Goal: Transaction & Acquisition: Download file/media

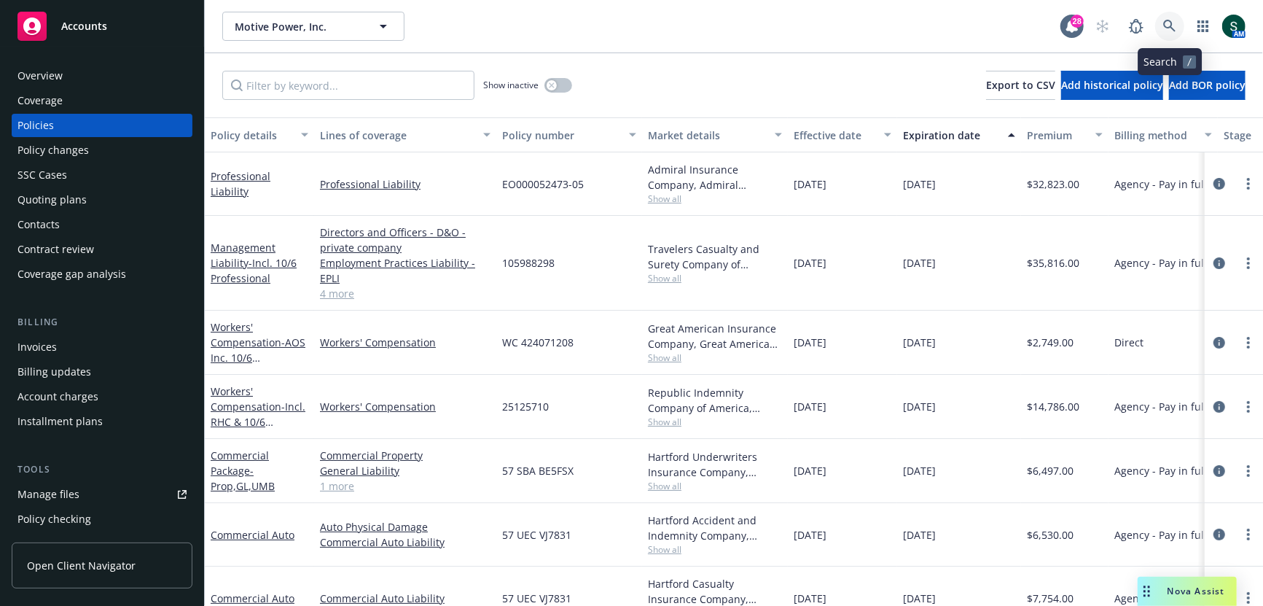
click at [1168, 27] on icon at bounding box center [1169, 26] width 12 height 12
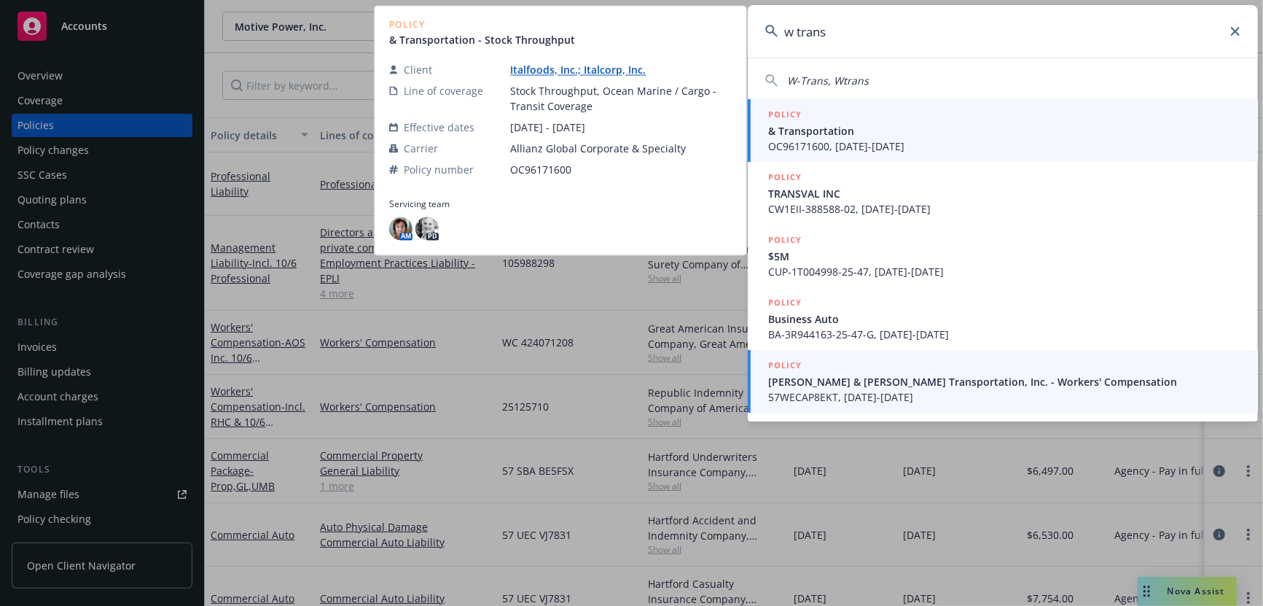
type input "w trans"
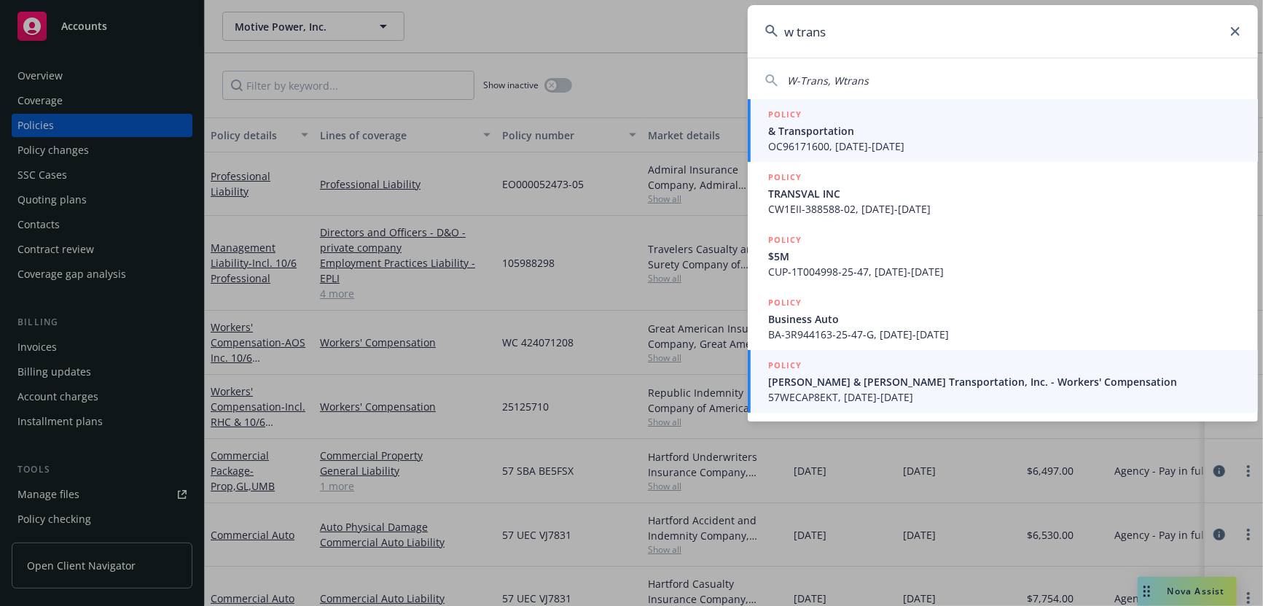
click at [848, 389] on span "57WECAP8EKT, [DATE]-[DATE]" at bounding box center [1004, 396] width 472 height 15
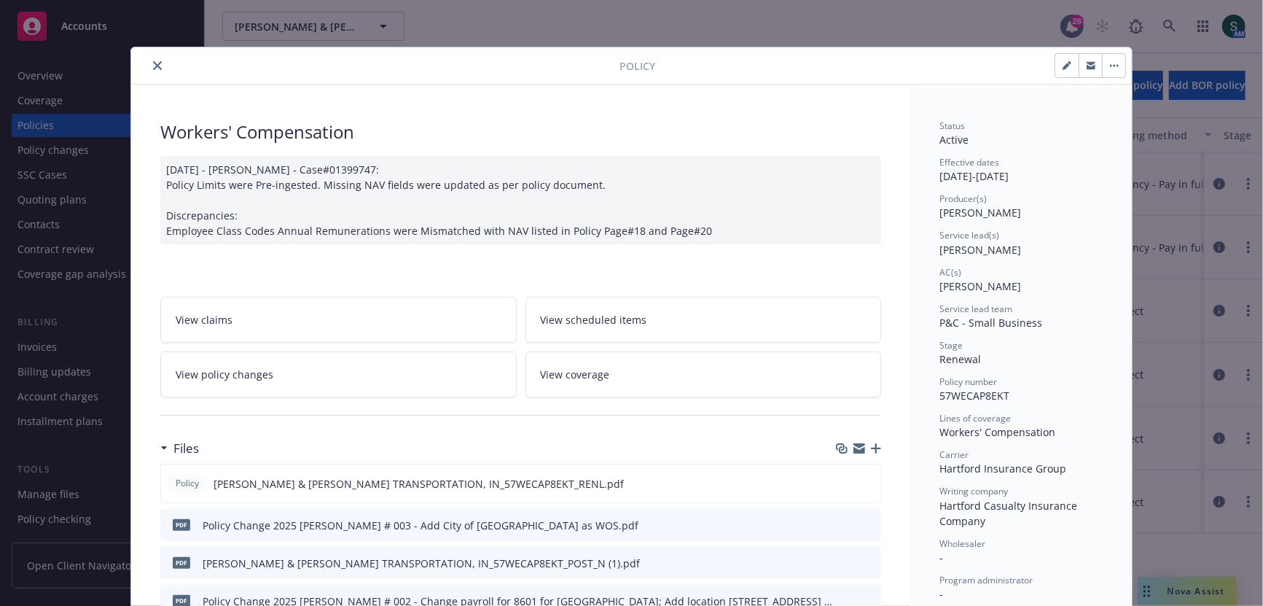
click at [161, 63] on icon "close" at bounding box center [157, 65] width 9 height 9
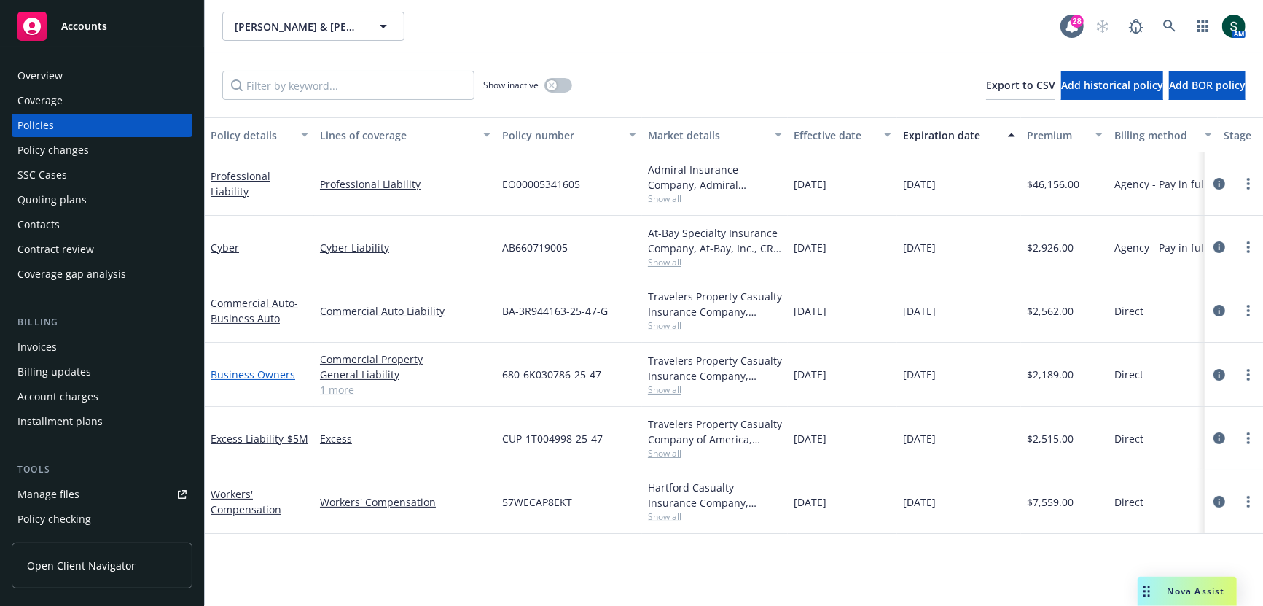
click at [254, 373] on link "Business Owners" at bounding box center [253, 374] width 85 height 14
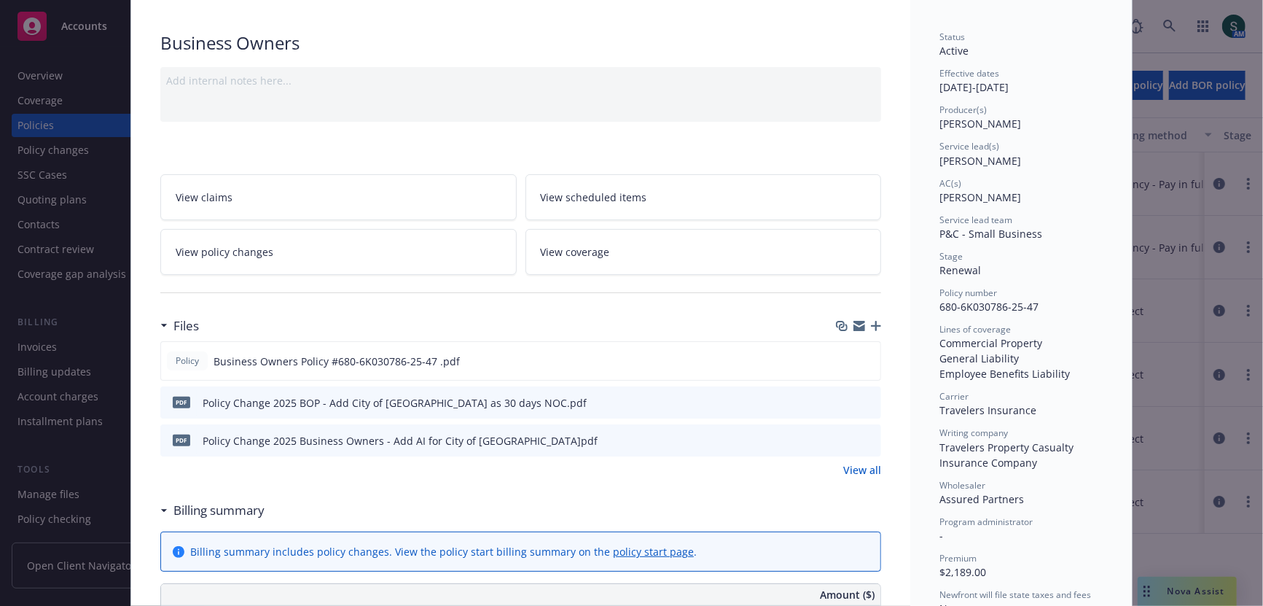
scroll to position [206, 0]
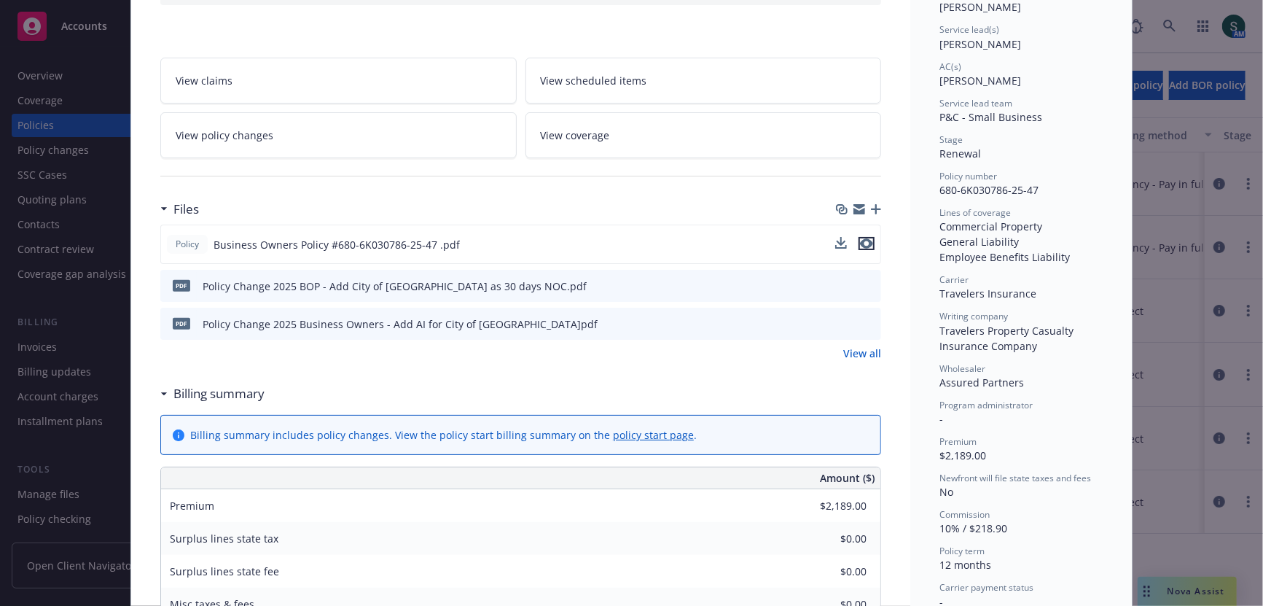
click at [863, 239] on icon "preview file" at bounding box center [866, 243] width 13 height 10
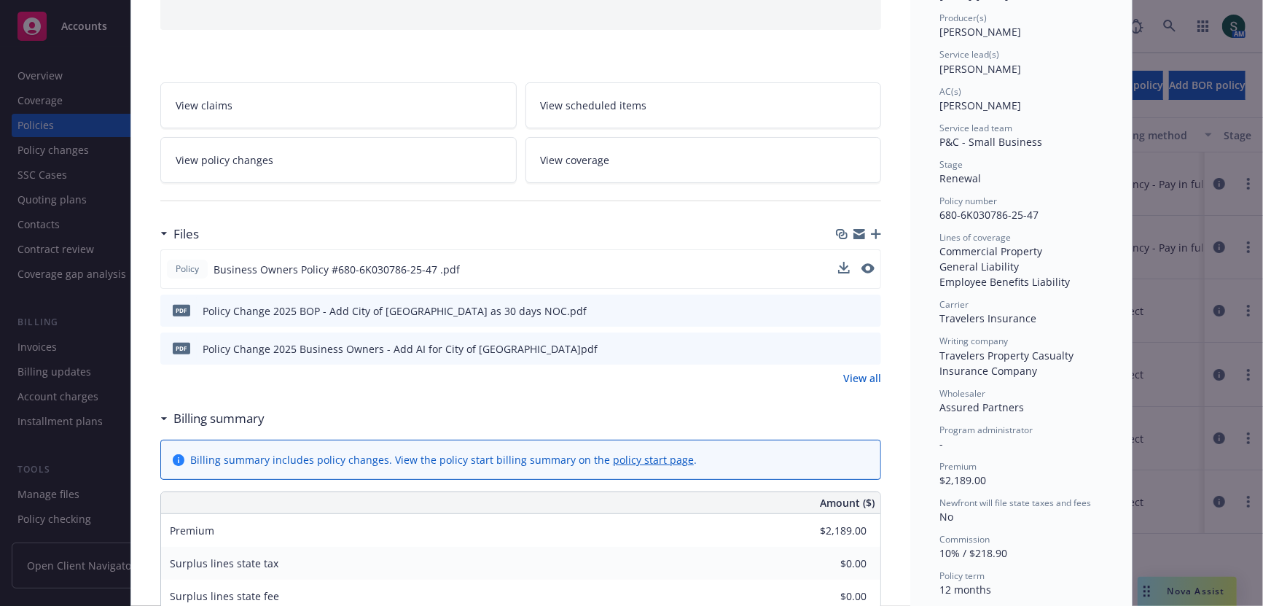
scroll to position [179, 0]
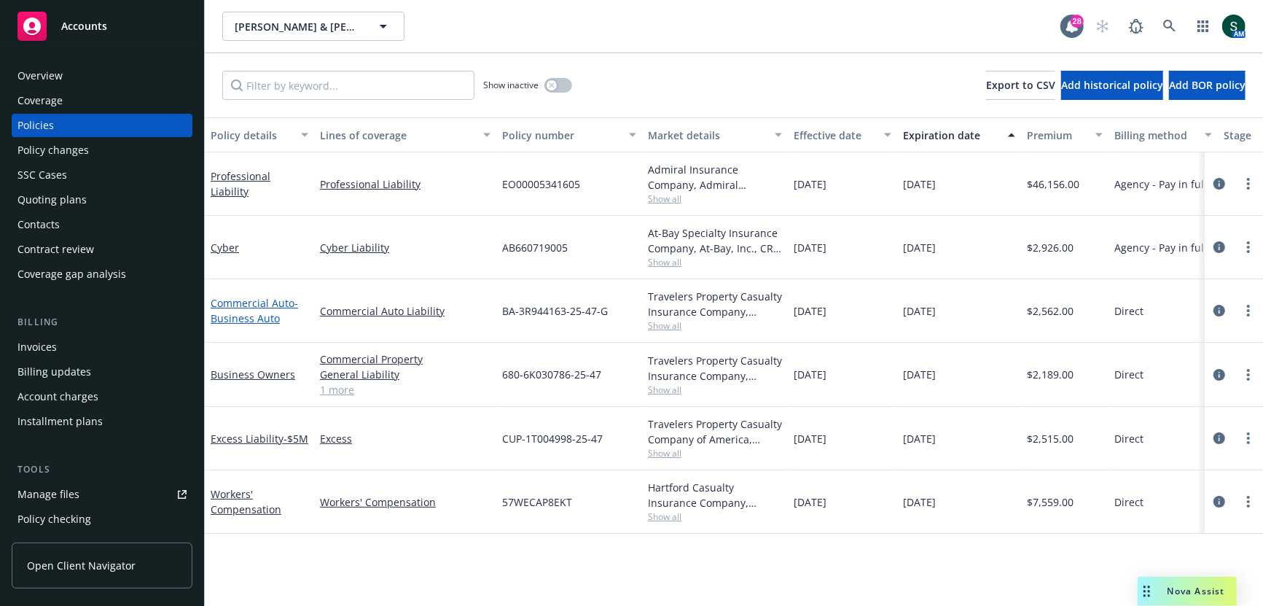
click at [245, 310] on span "- Business Auto" at bounding box center [254, 310] width 87 height 29
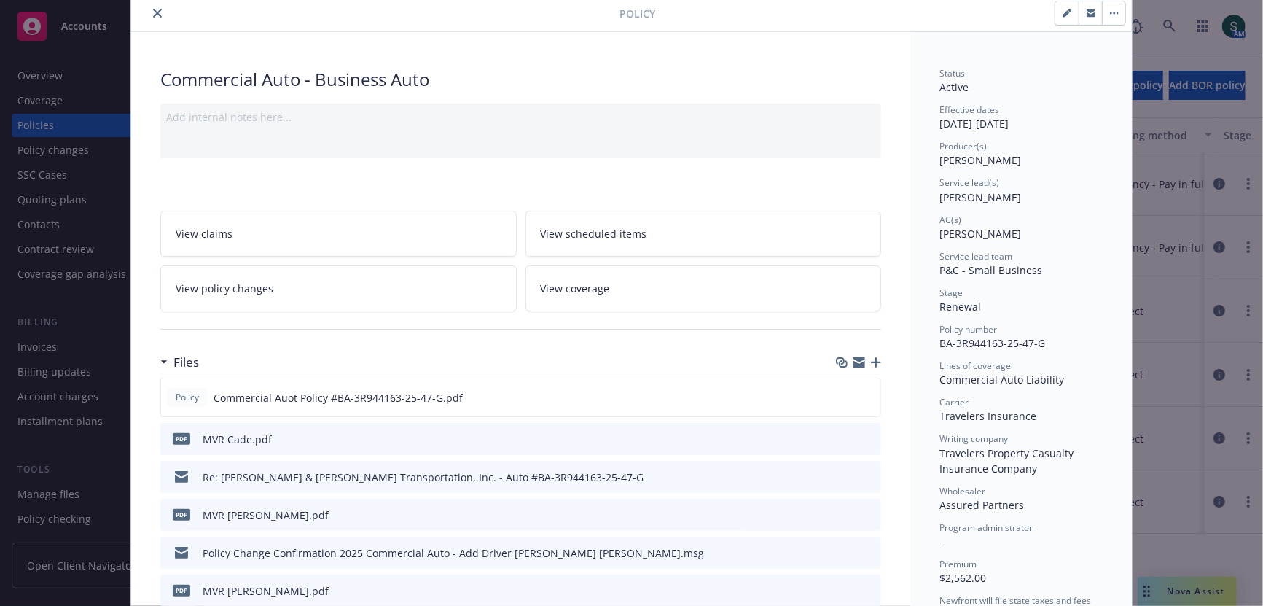
scroll to position [74, 0]
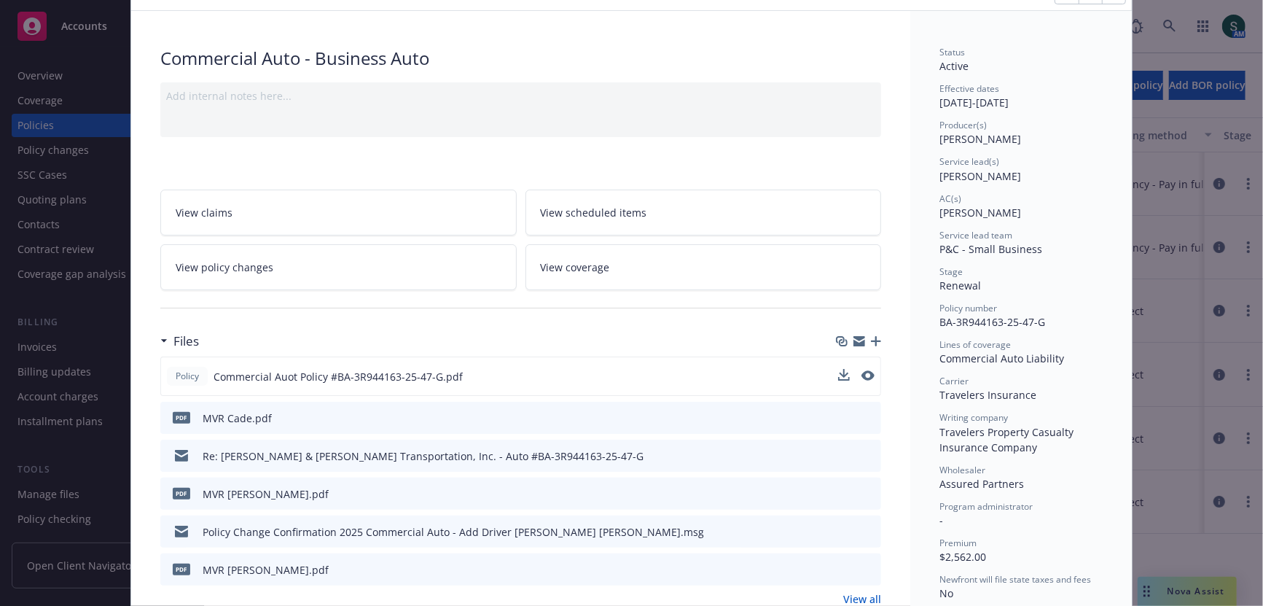
click at [860, 372] on div at bounding box center [856, 376] width 36 height 15
click at [868, 371] on icon "preview file" at bounding box center [866, 375] width 13 height 10
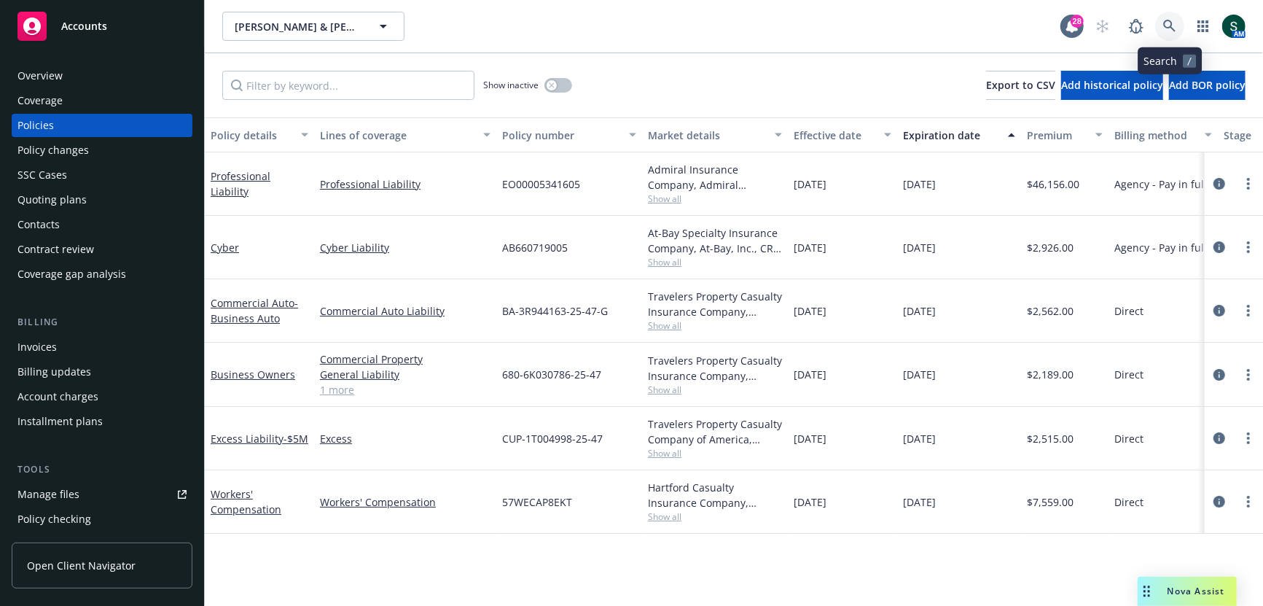
click at [1167, 20] on icon at bounding box center [1169, 26] width 12 height 12
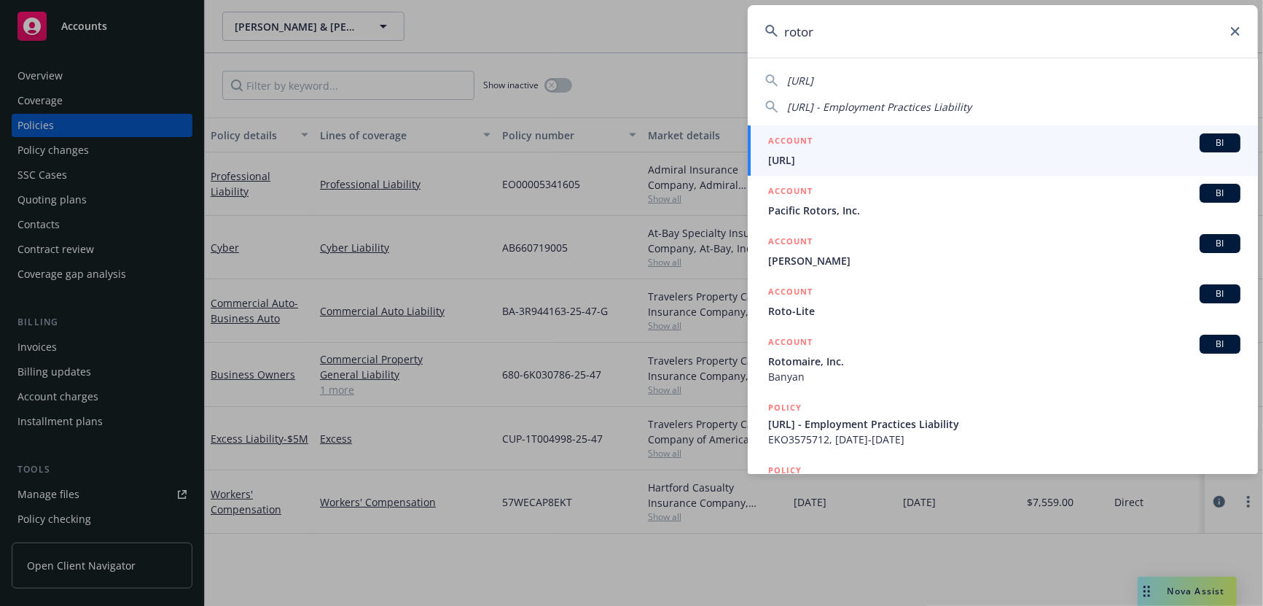
type input "rotor"
click at [813, 167] on span "[URL]" at bounding box center [1004, 159] width 472 height 15
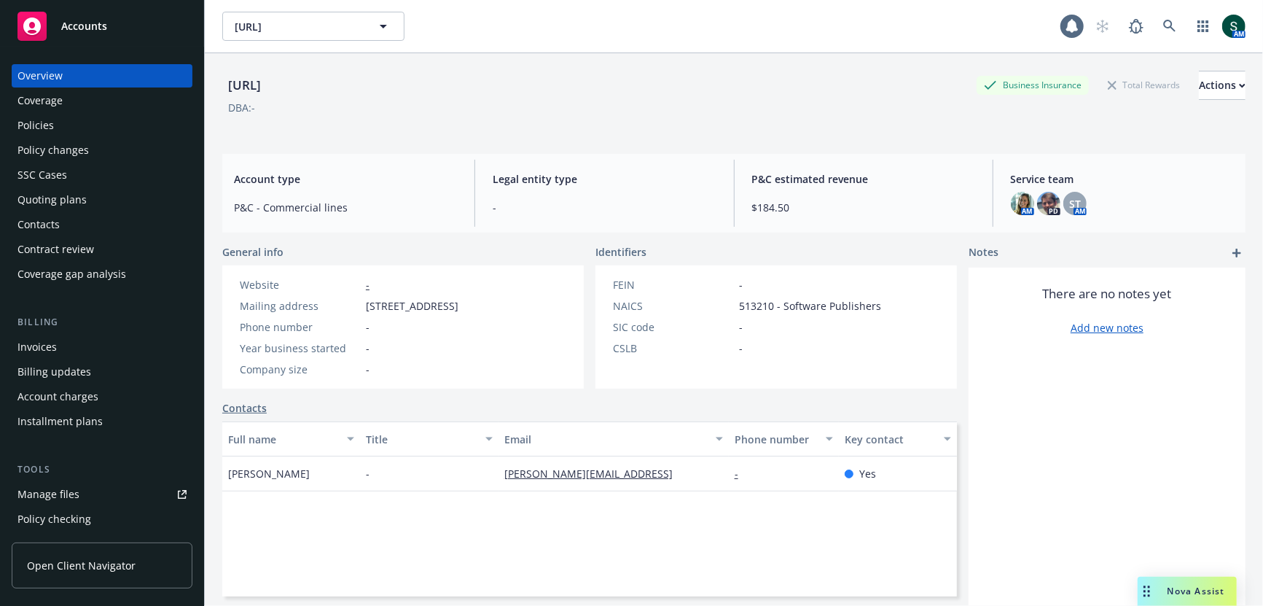
click at [24, 117] on div "Policies" at bounding box center [35, 125] width 36 height 23
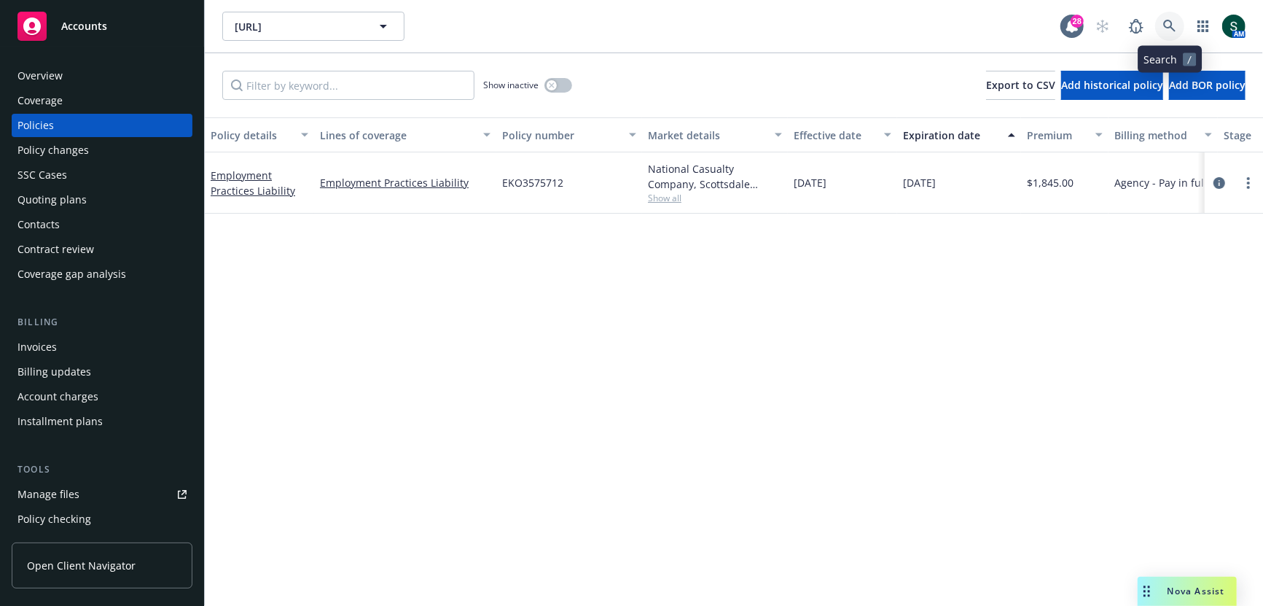
click at [1164, 26] on icon at bounding box center [1169, 26] width 12 height 12
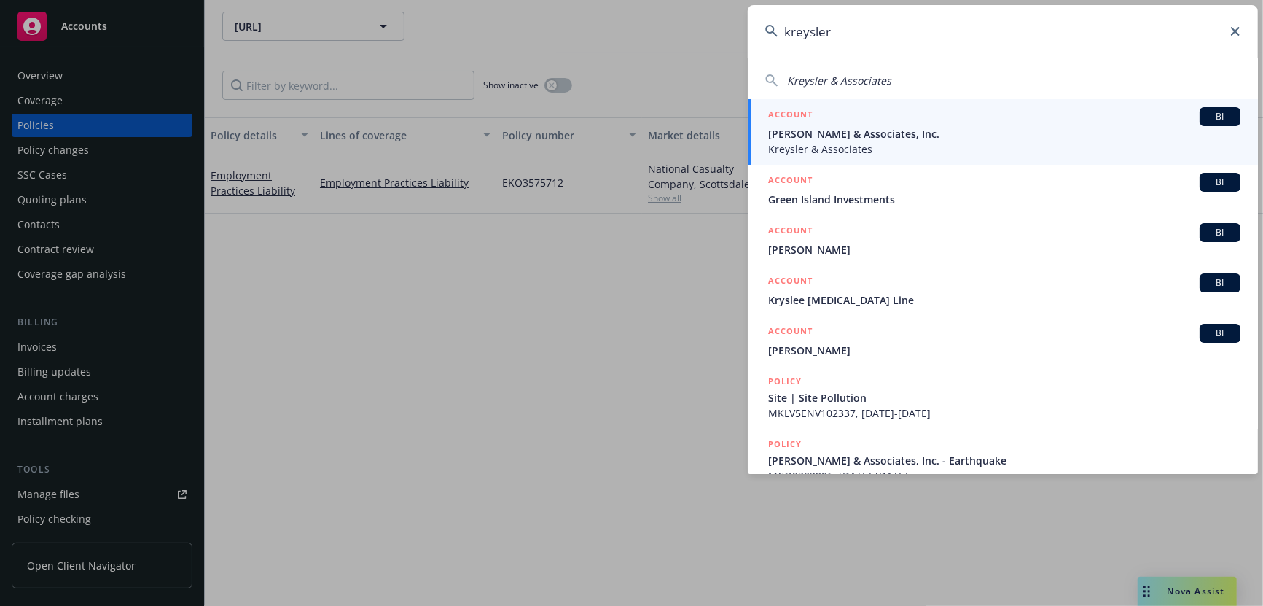
type input "kreysler"
click at [874, 140] on span "[PERSON_NAME] & Associates, Inc." at bounding box center [1004, 133] width 472 height 15
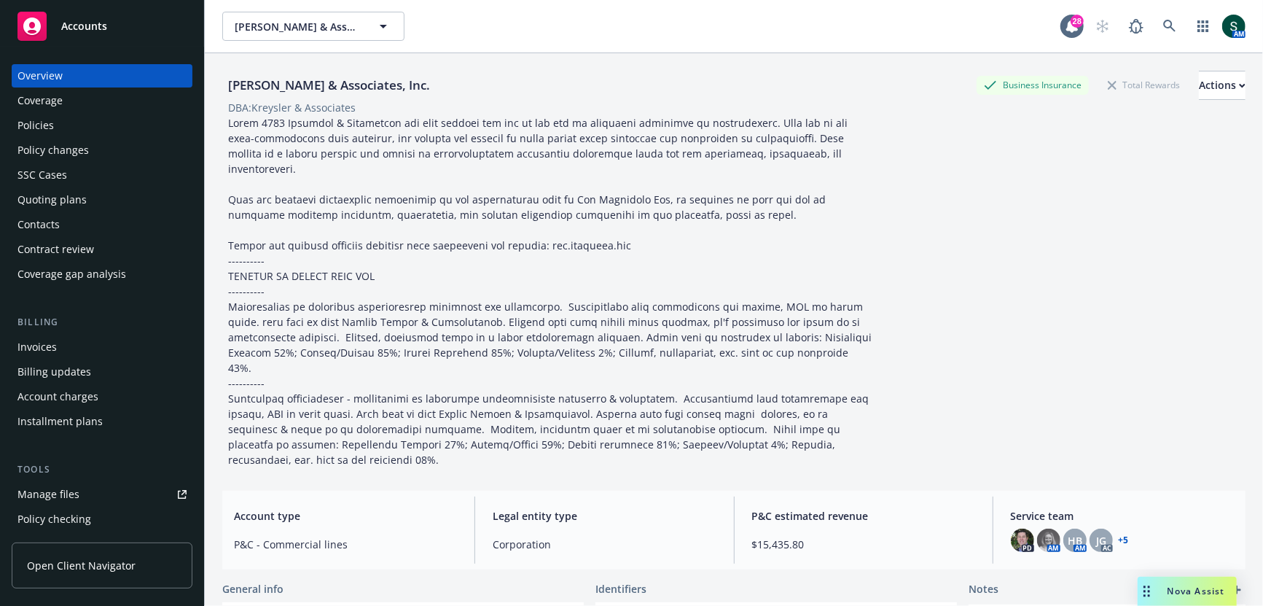
click at [29, 120] on div "Policies" at bounding box center [35, 125] width 36 height 23
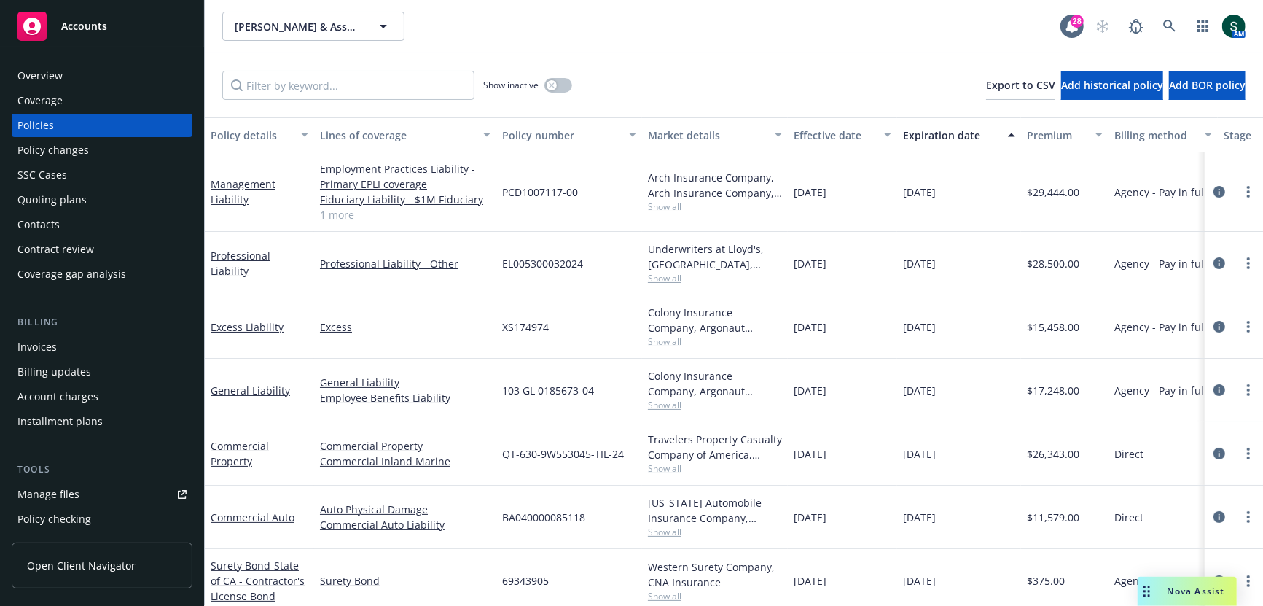
scroll to position [6, 0]
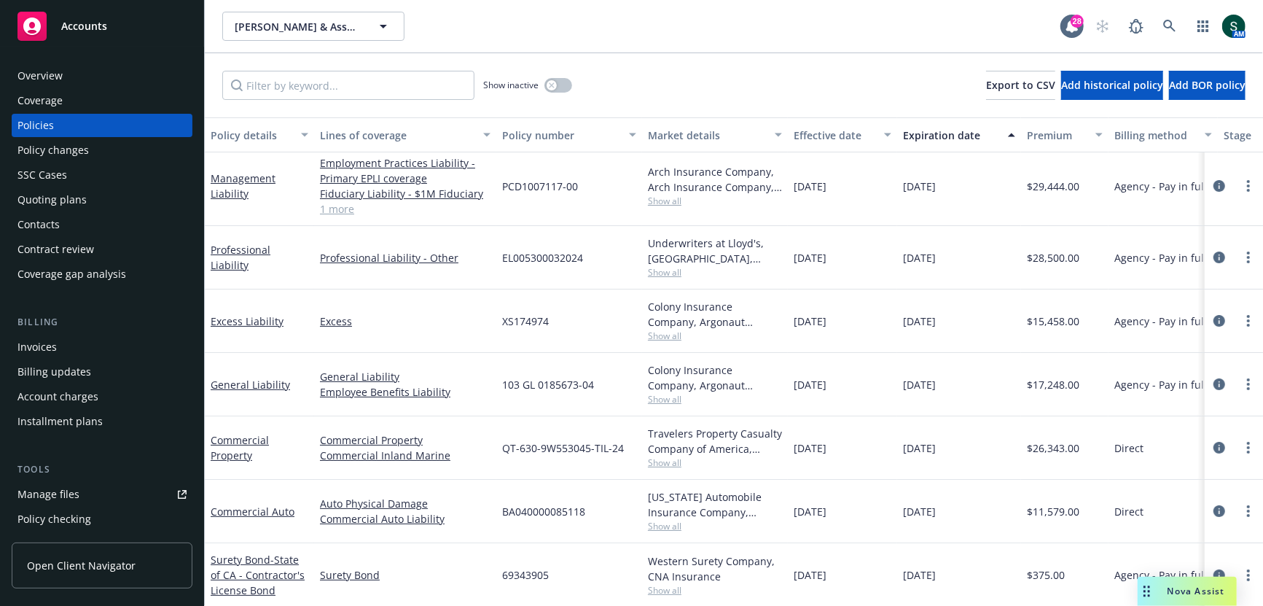
click at [667, 525] on span "Show all" at bounding box center [715, 526] width 134 height 12
click at [673, 339] on span "Show all" at bounding box center [715, 335] width 134 height 12
click at [1170, 21] on icon at bounding box center [1169, 26] width 12 height 12
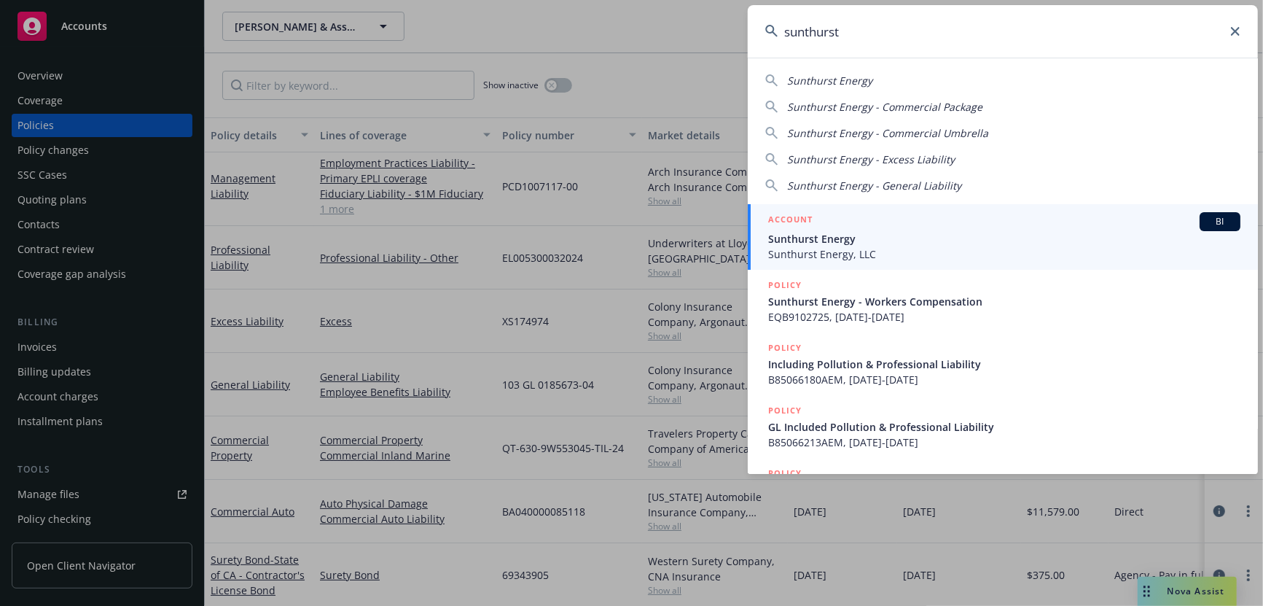
type input "sunthurst"
click at [865, 231] on span "Sunthurst Energy" at bounding box center [1004, 238] width 472 height 15
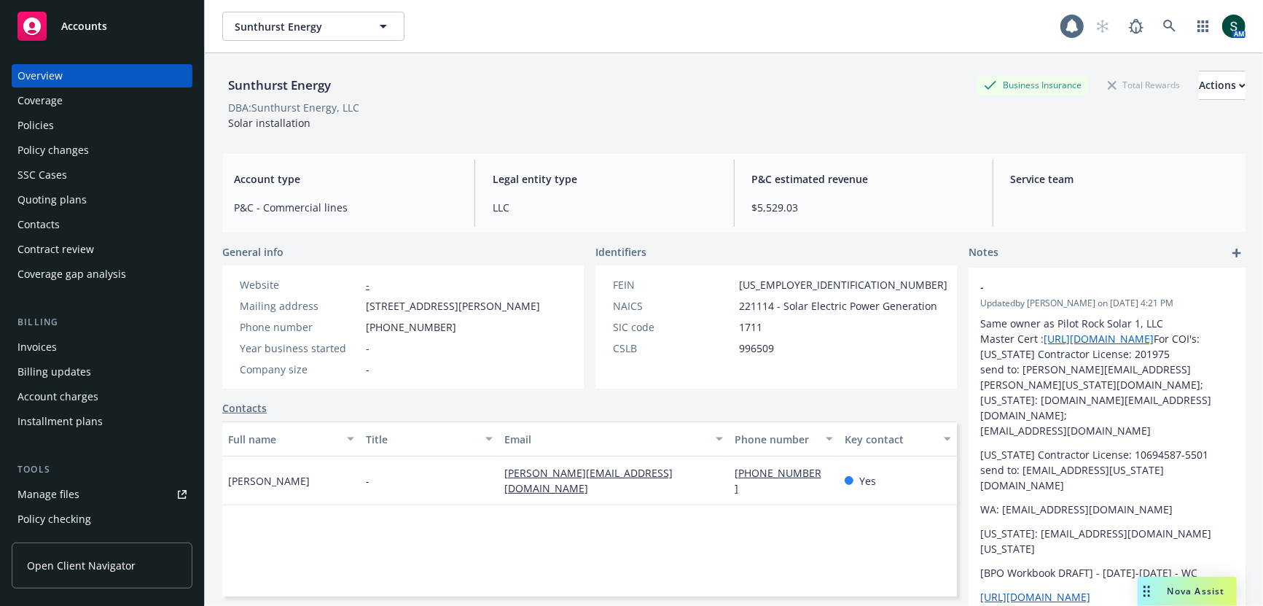
click at [69, 122] on div "Policies" at bounding box center [101, 125] width 169 height 23
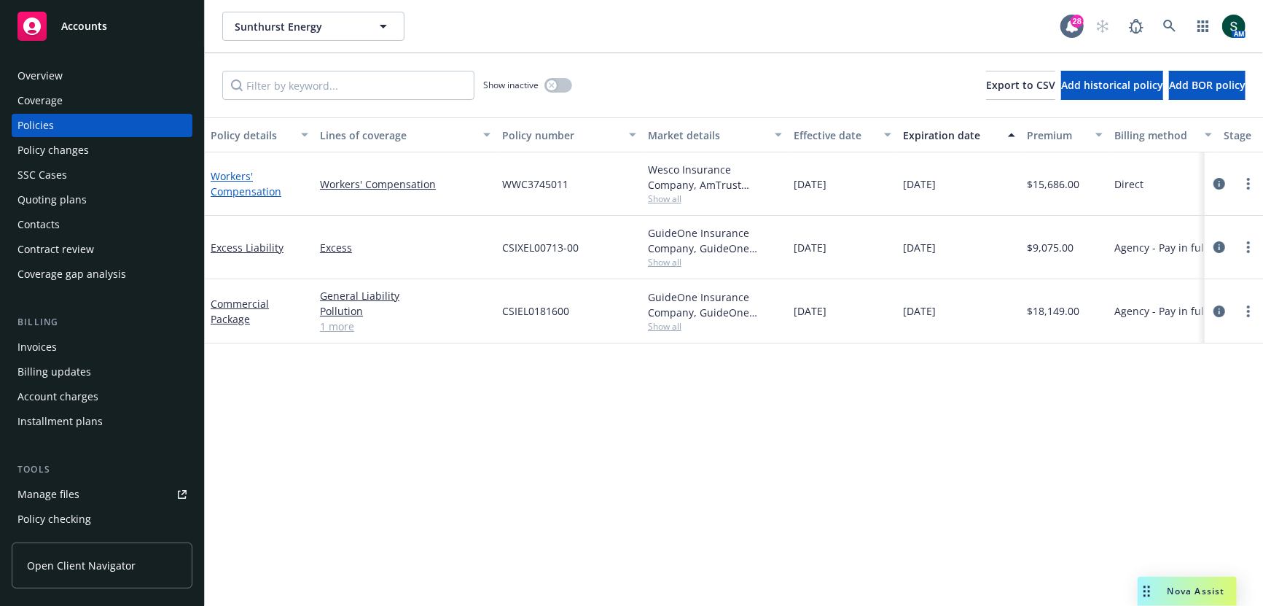
click at [264, 185] on link "Workers' Compensation" at bounding box center [246, 183] width 71 height 29
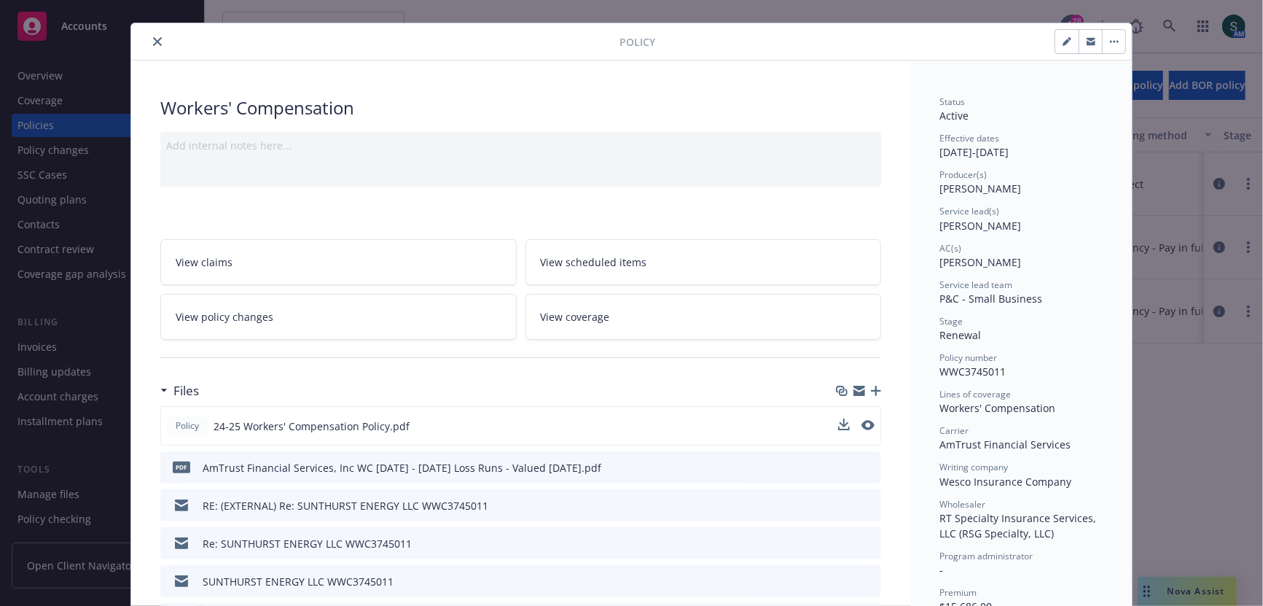
scroll to position [26, 0]
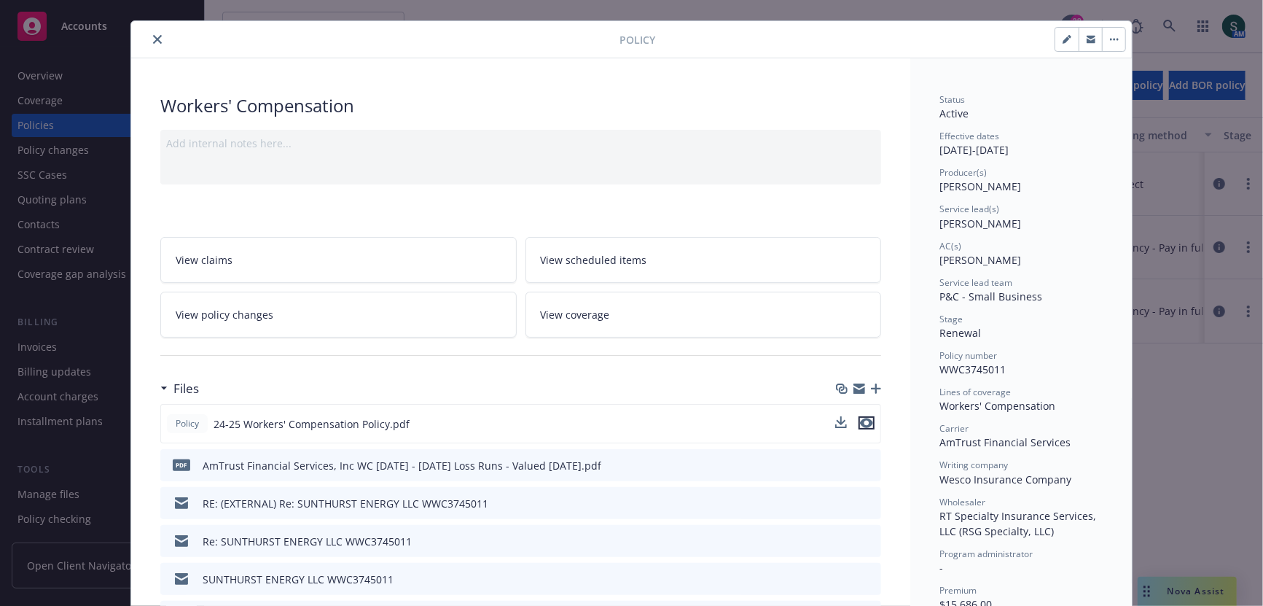
click at [864, 418] on icon "preview file" at bounding box center [866, 423] width 13 height 10
click at [161, 49] on div "Policy" at bounding box center [631, 39] width 1001 height 37
click at [161, 39] on icon "close" at bounding box center [157, 39] width 9 height 9
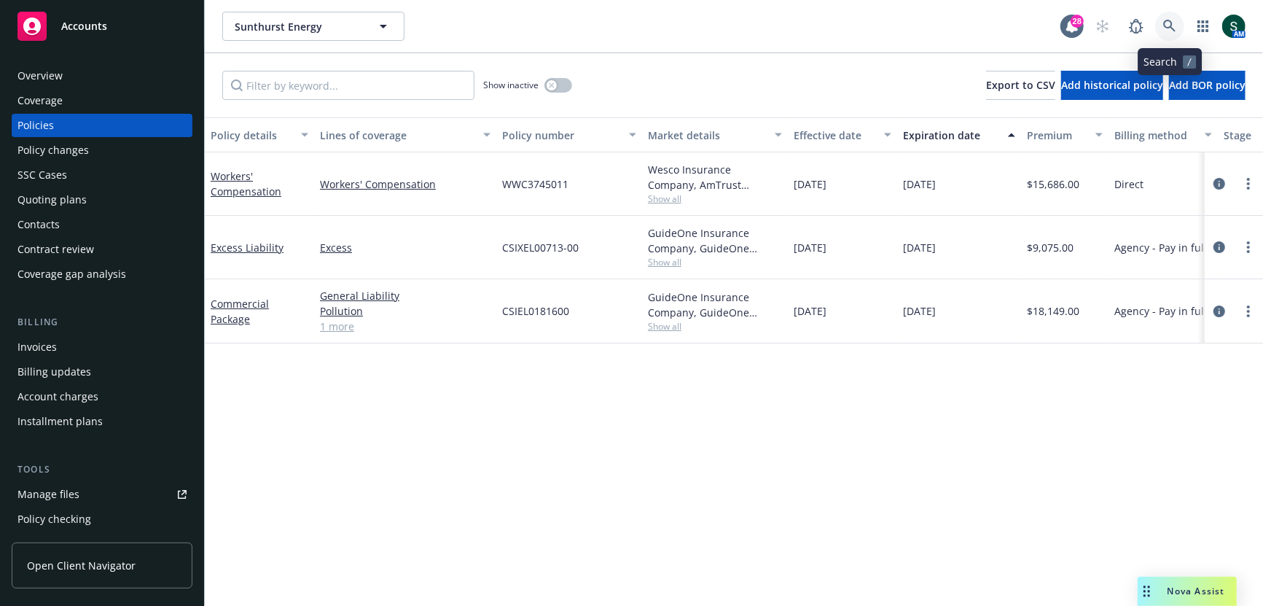
click at [1174, 23] on icon at bounding box center [1169, 26] width 13 height 13
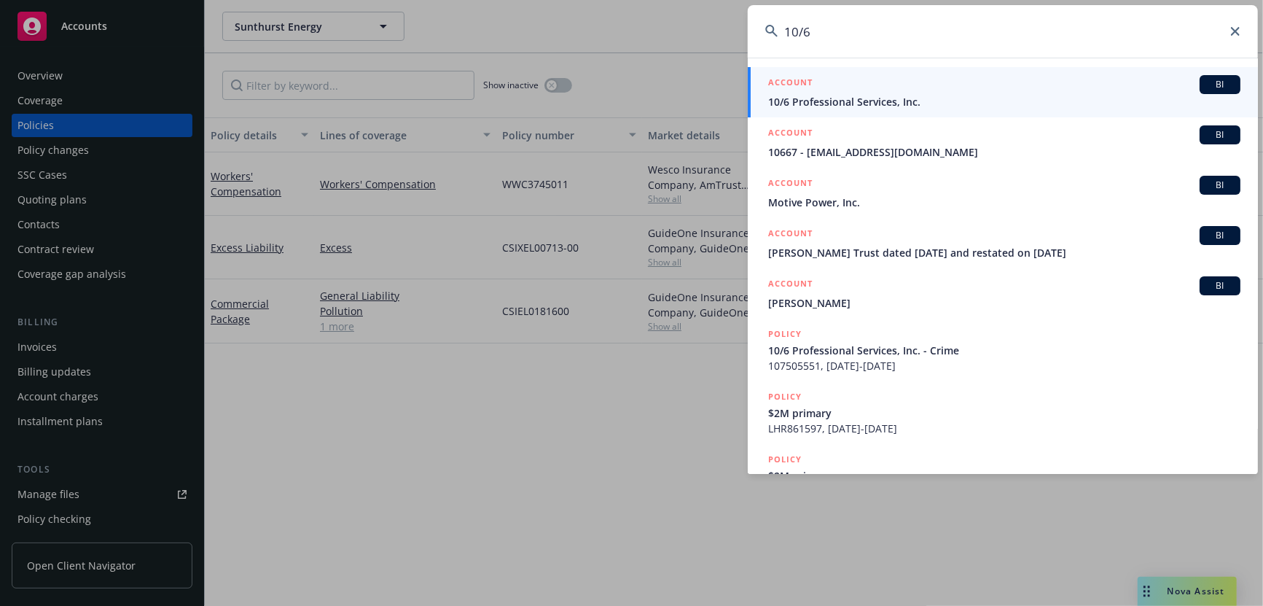
type input "10/6"
click at [874, 109] on link "ACCOUNT BI 10/6 Professional Services, Inc." at bounding box center [1003, 92] width 510 height 50
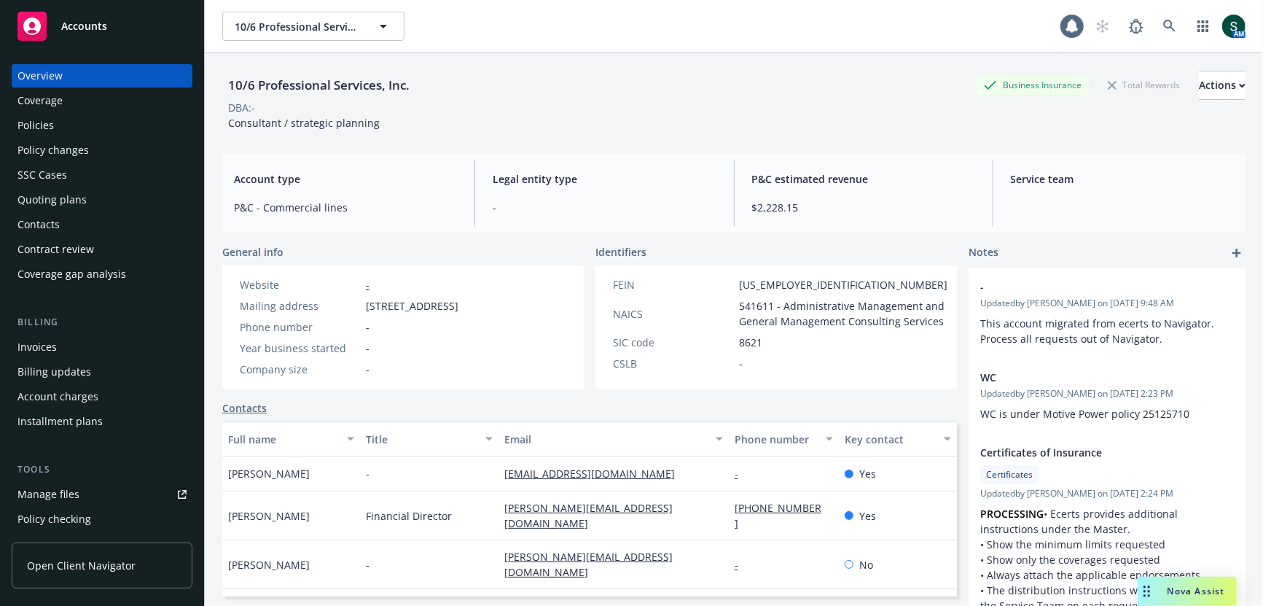
click at [83, 120] on div "Policies" at bounding box center [101, 125] width 169 height 23
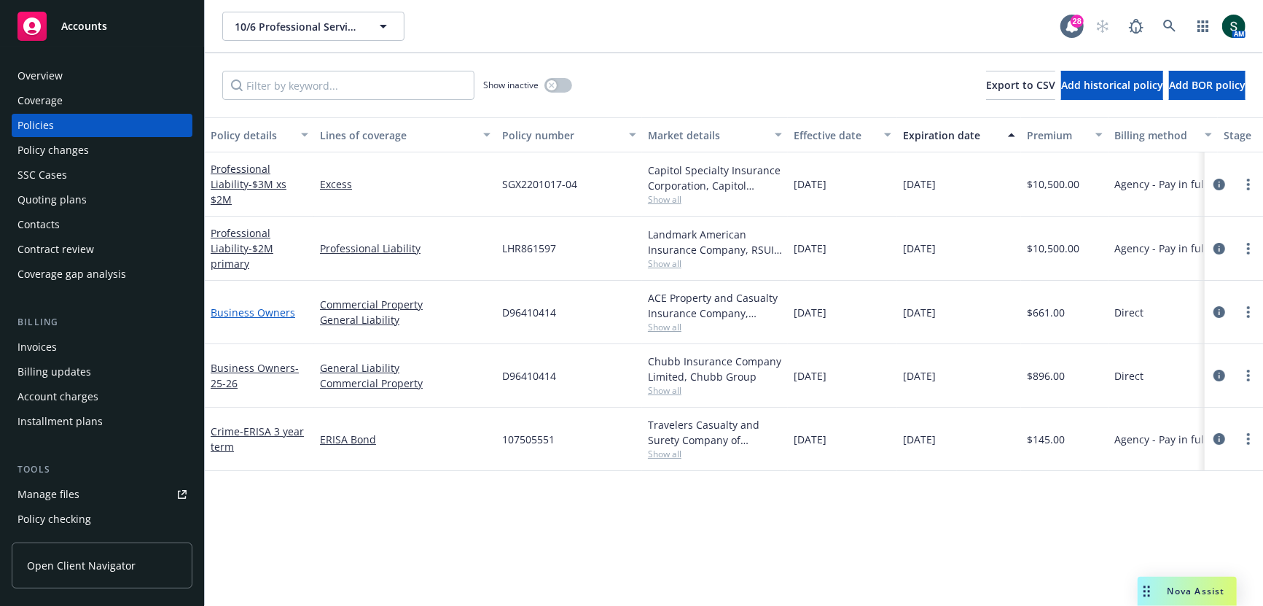
click at [251, 305] on link "Business Owners" at bounding box center [253, 312] width 85 height 14
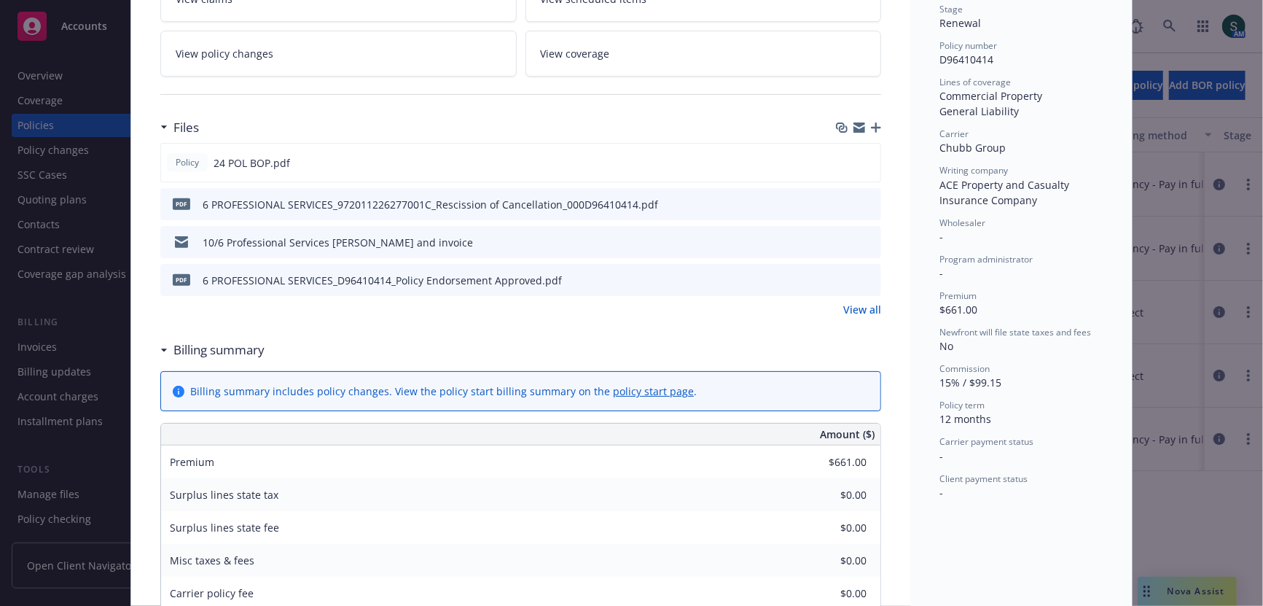
scroll to position [365, 0]
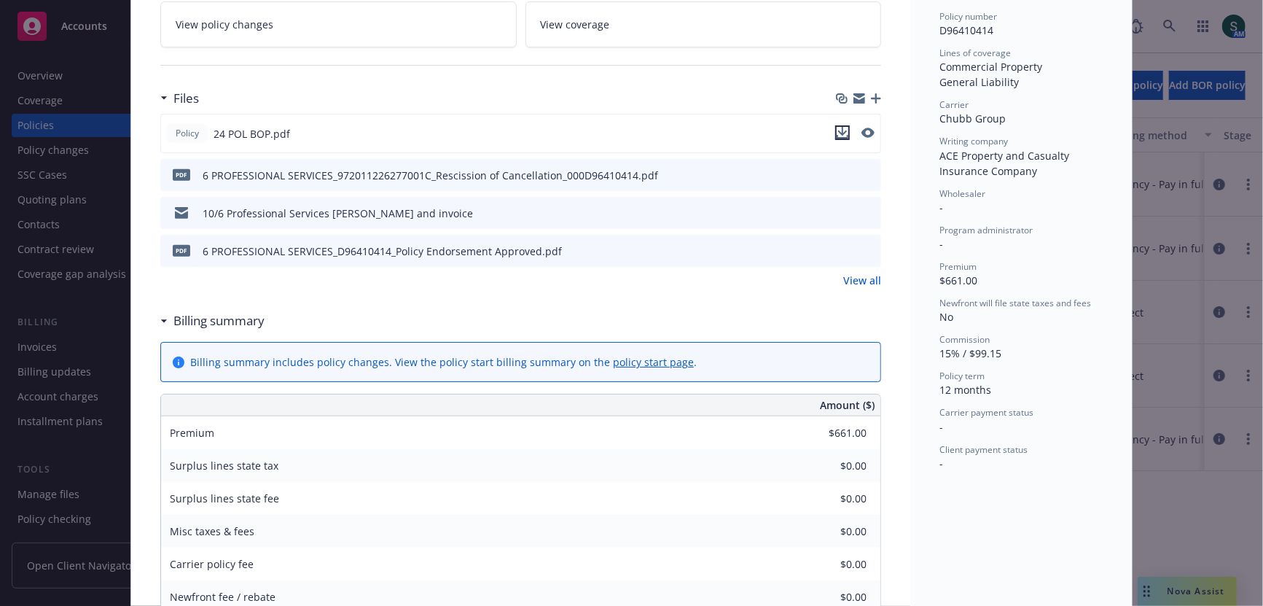
click at [846, 130] on icon "download file" at bounding box center [843, 133] width 12 height 12
click at [552, 275] on div "View all" at bounding box center [520, 280] width 721 height 15
